Goal: Task Accomplishment & Management: Use online tool/utility

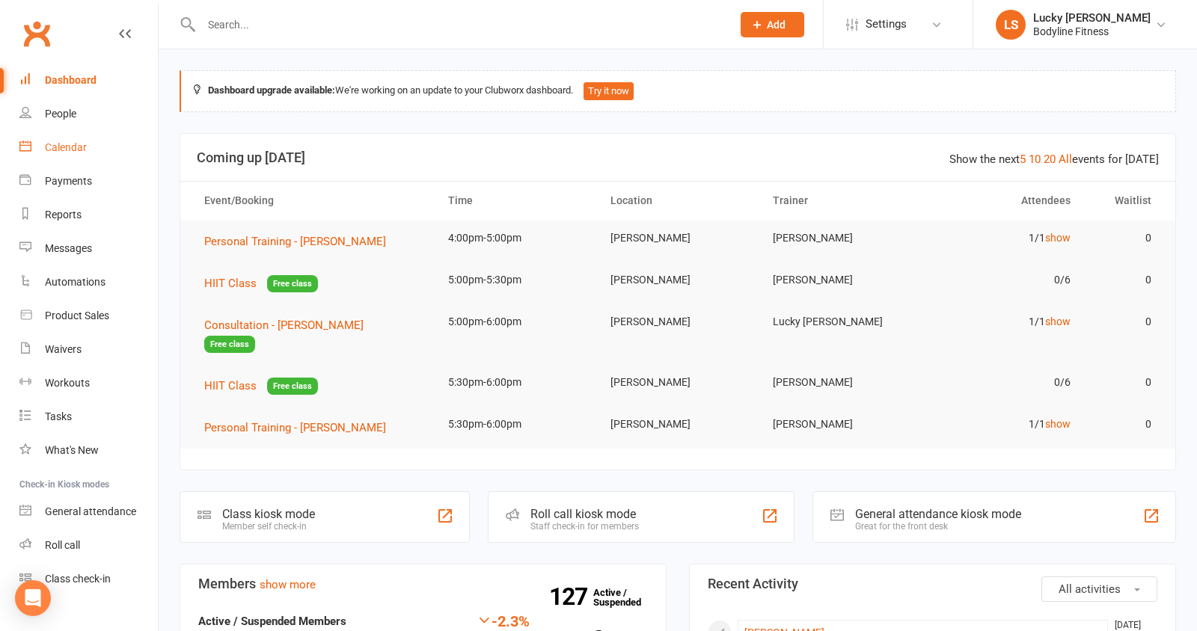
click at [61, 150] on div "Calendar" at bounding box center [66, 147] width 42 height 12
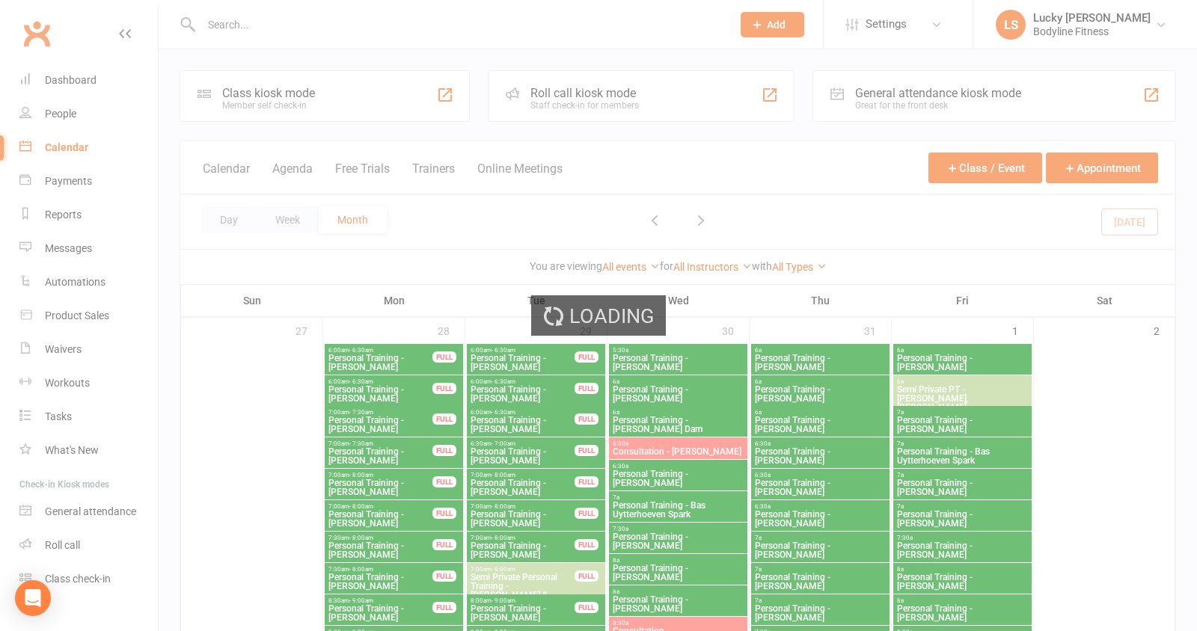
click at [441, 168] on div "Loading" at bounding box center [598, 315] width 1197 height 631
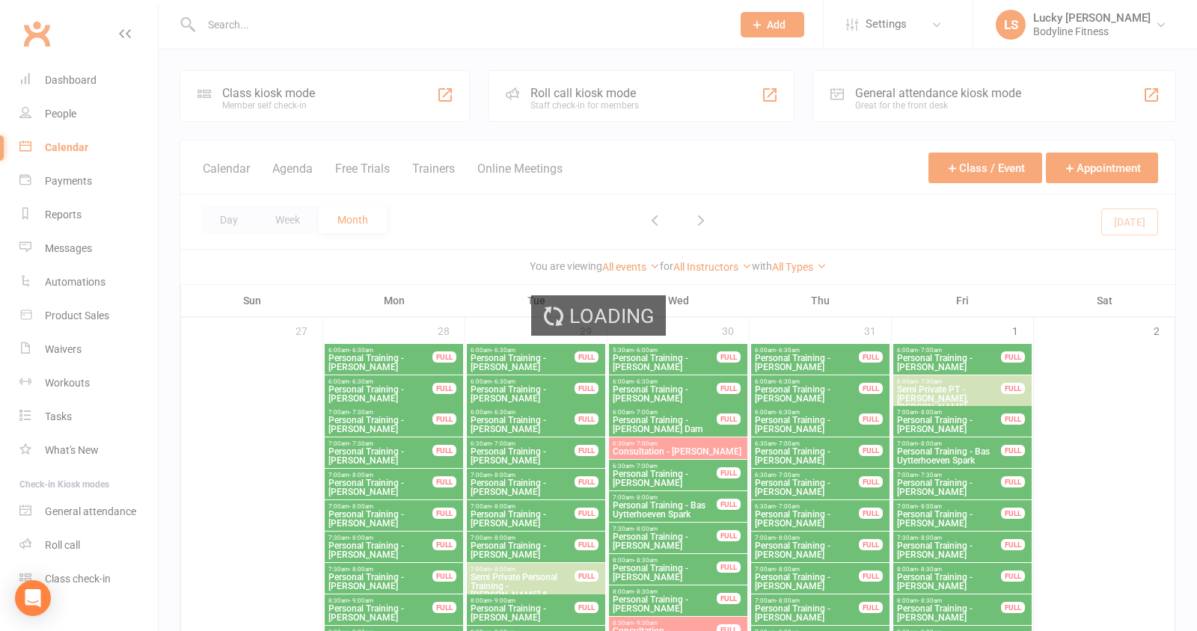
click at [441, 168] on div "Loading" at bounding box center [598, 315] width 1197 height 631
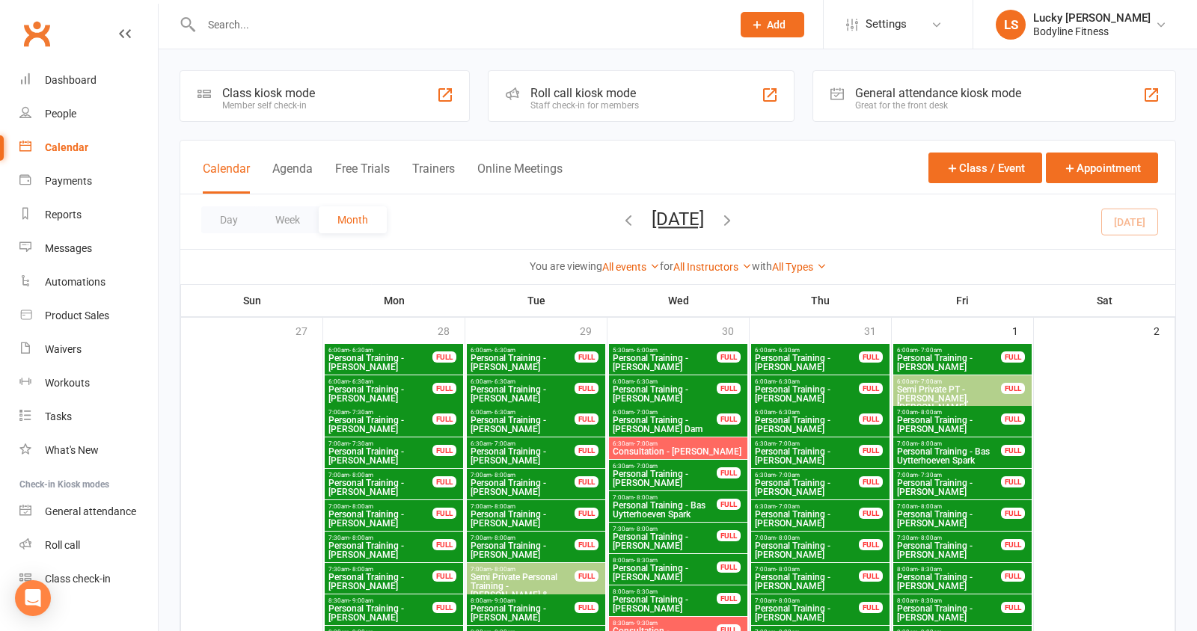
click at [441, 168] on button "Trainers" at bounding box center [433, 178] width 43 height 32
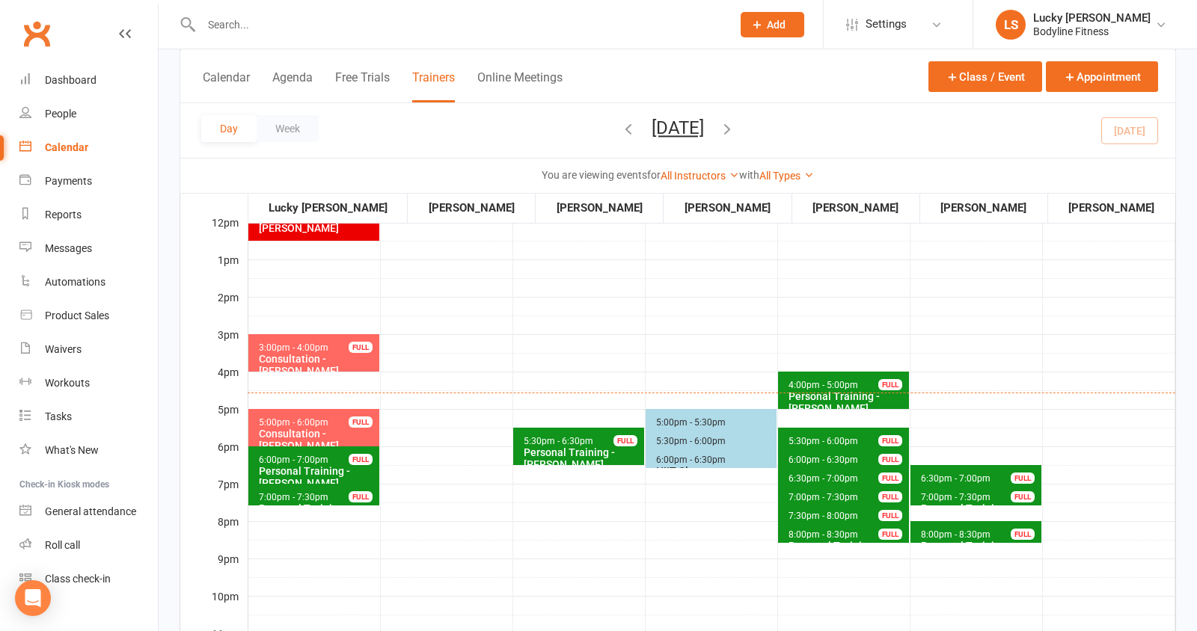
scroll to position [399, 0]
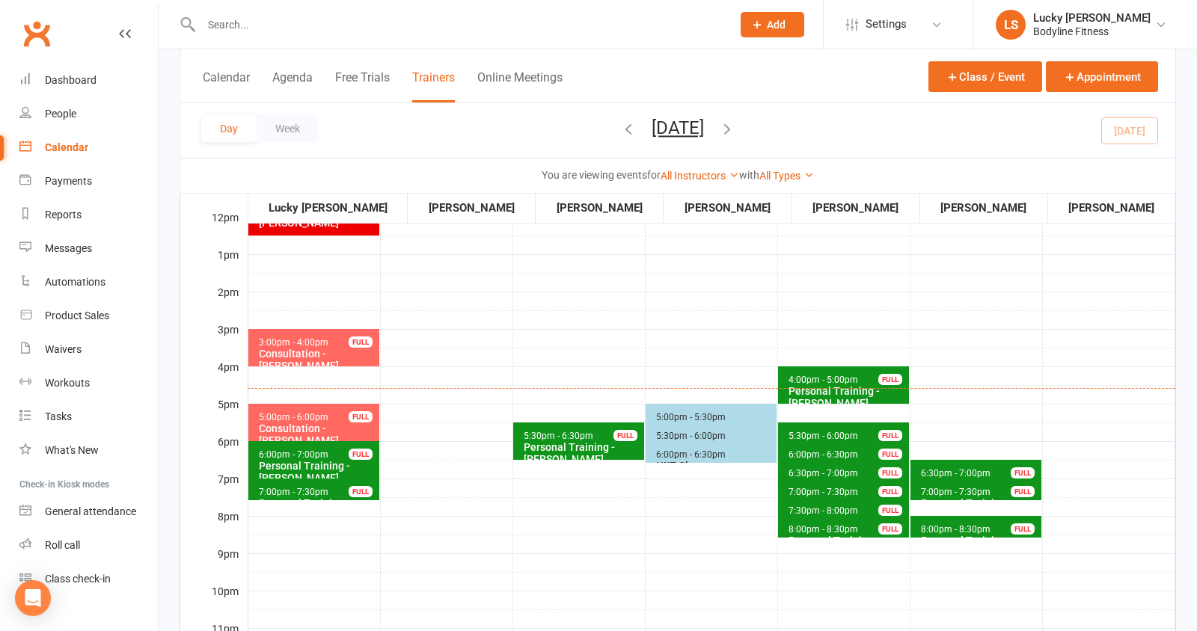
click at [349, 350] on div "Consultation - [PERSON_NAME]" at bounding box center [317, 360] width 118 height 24
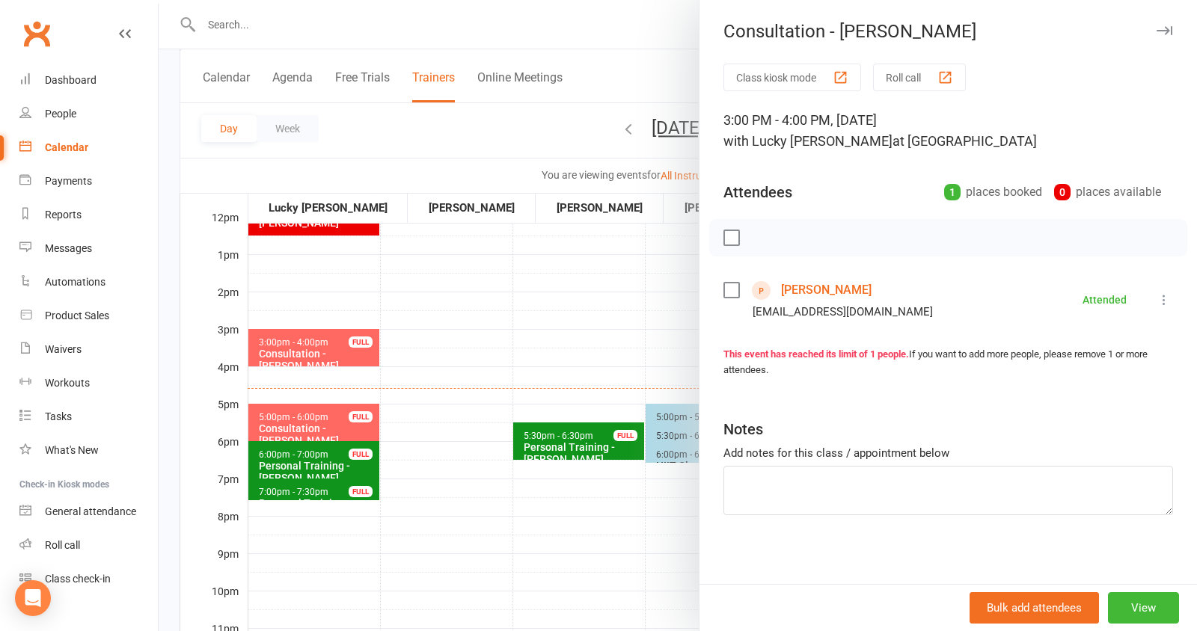
click at [622, 394] on div at bounding box center [678, 315] width 1039 height 631
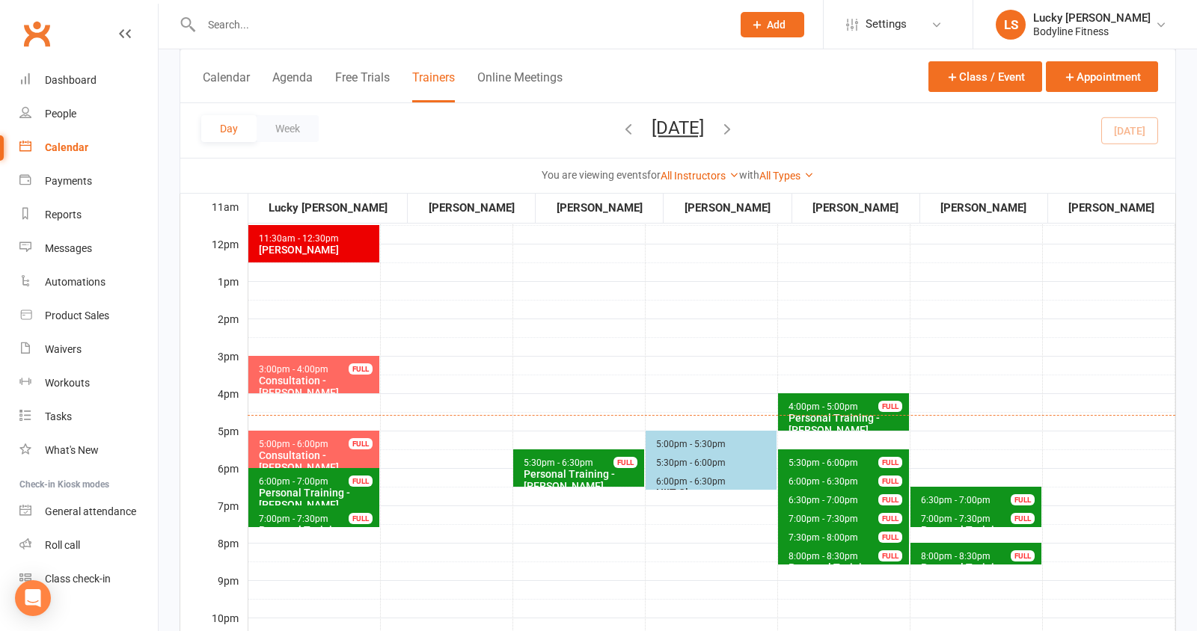
scroll to position [397, 0]
